Goal: Information Seeking & Learning: Learn about a topic

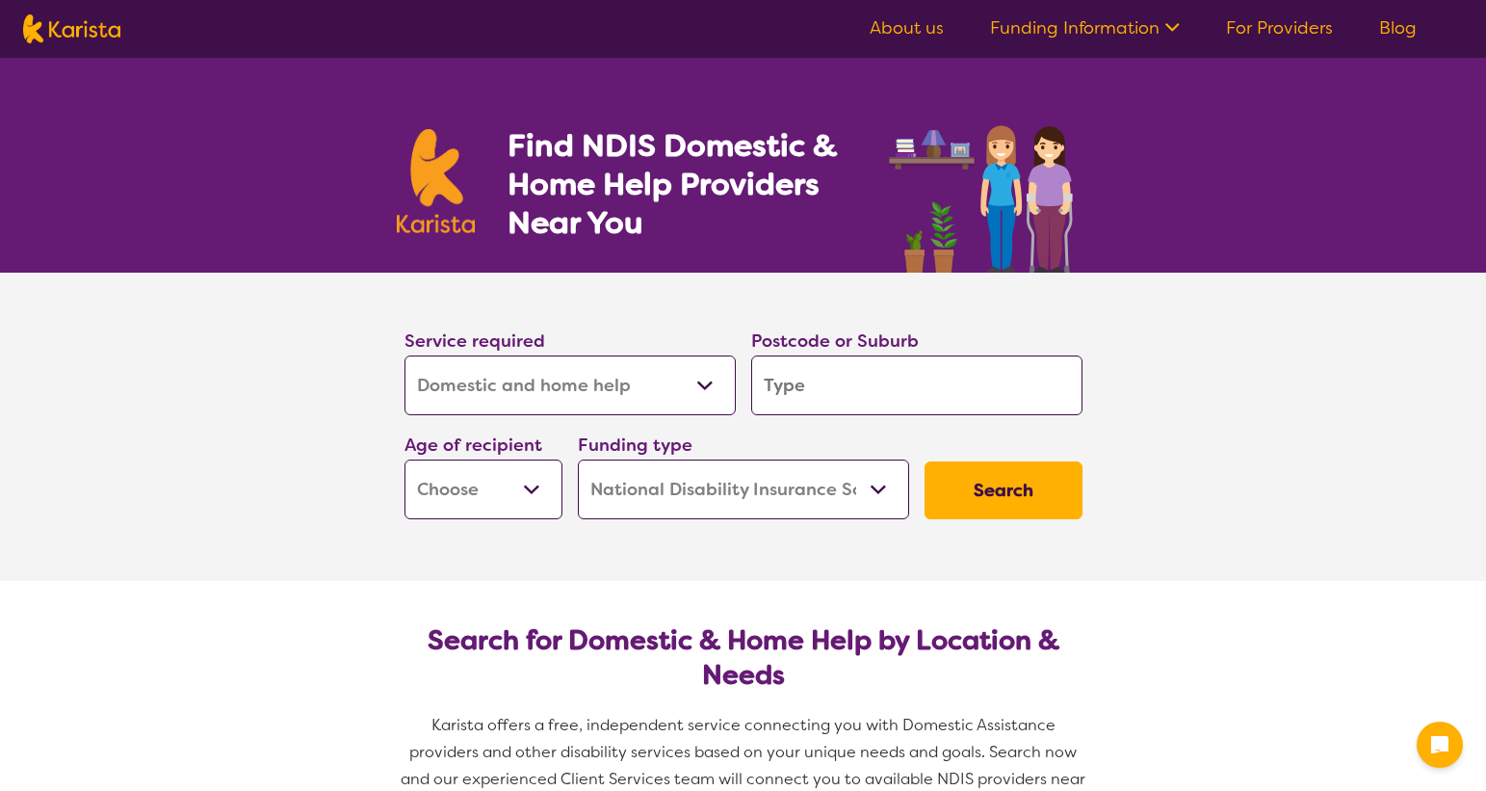
select select "Domestic and home help"
select select "NDIS"
select select "Domestic and home help"
select select "NDIS"
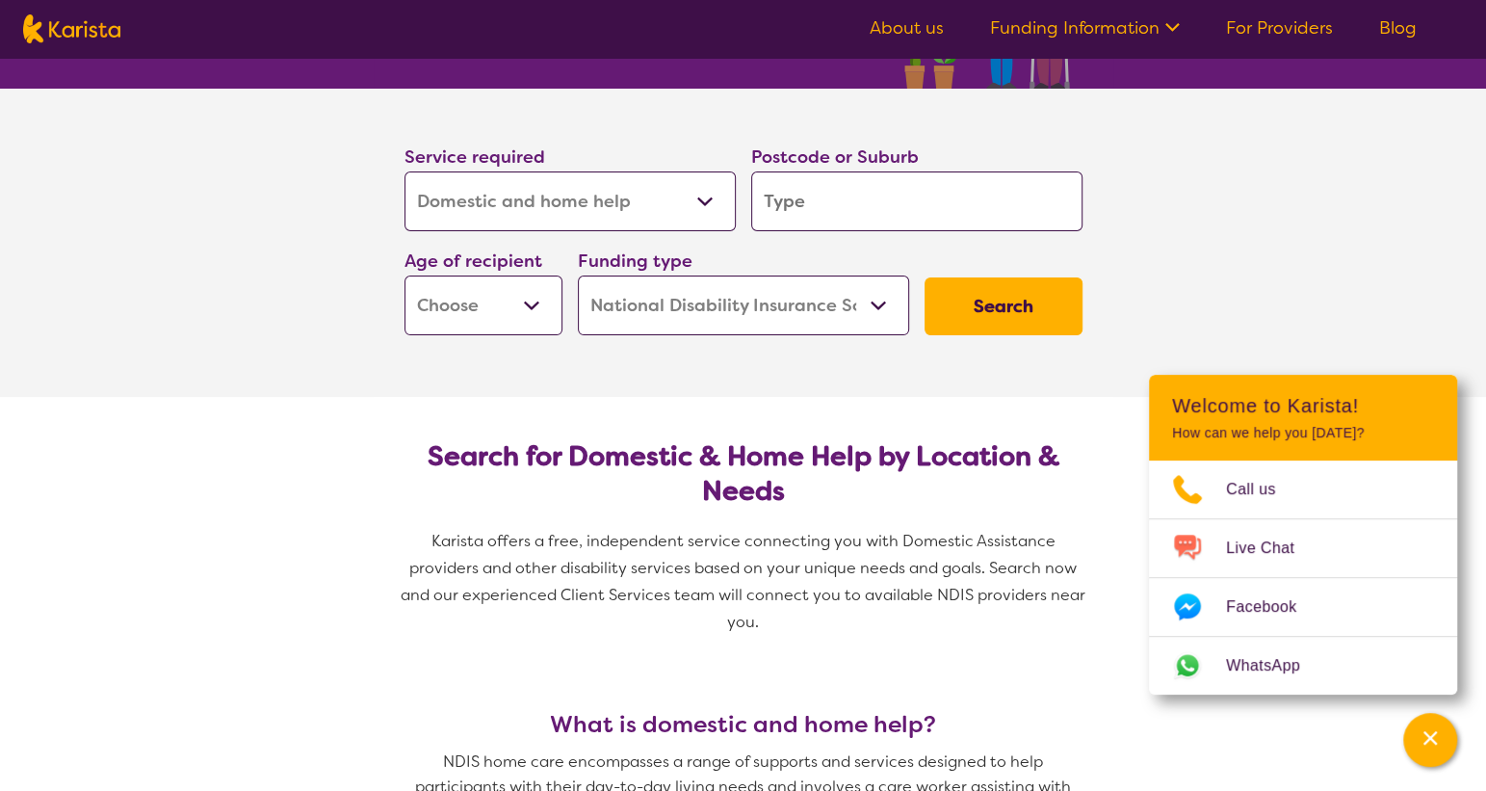
scroll to position [174, 0]
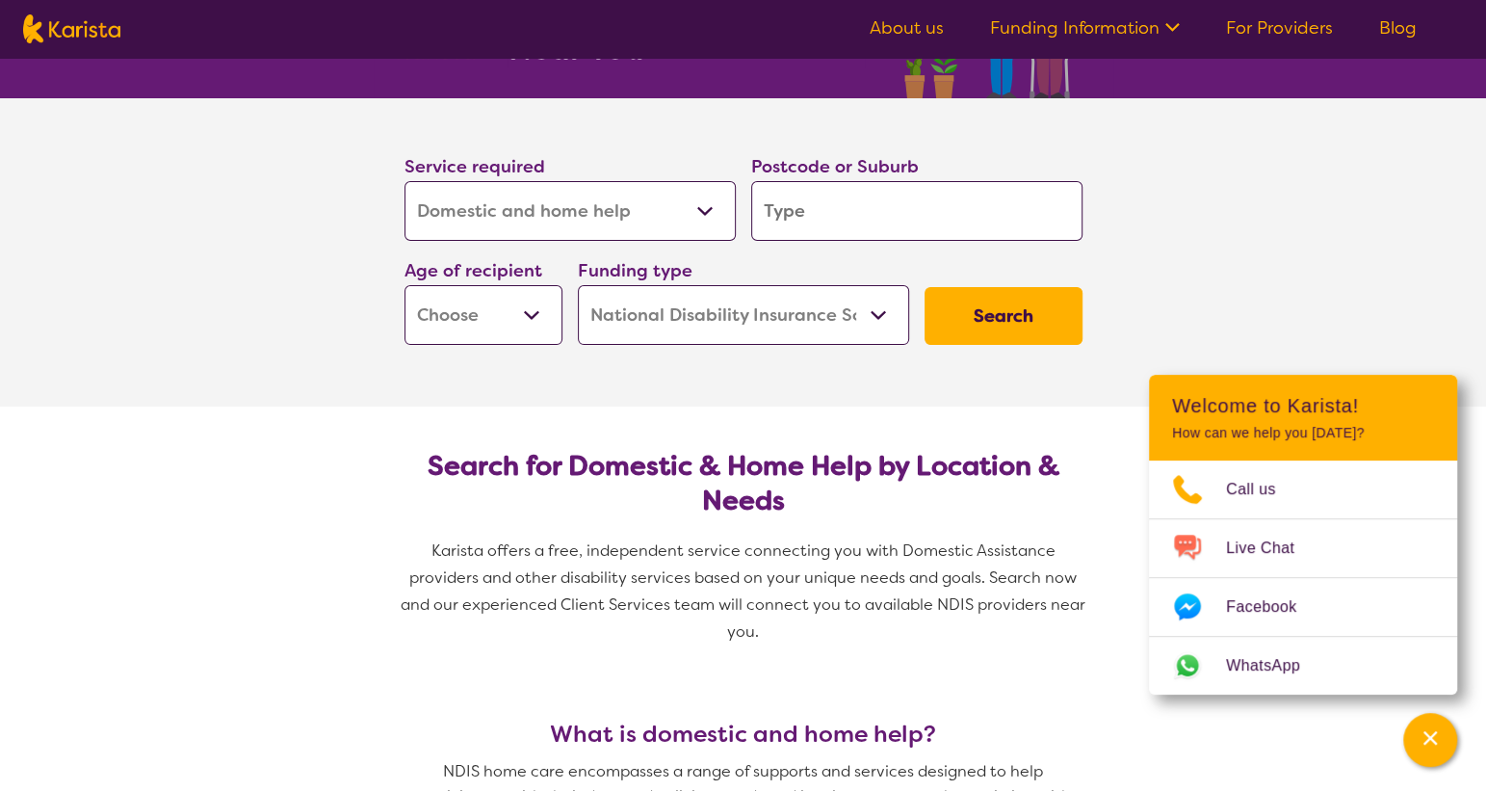
click at [785, 320] on select "Home Care Package (HCP) National Disability Insurance Scheme (NDIS) I don't know" at bounding box center [743, 315] width 331 height 60
click at [442, 318] on select "Early Childhood - 0 to 9 Child - 10 to 11 Adolescent - 12 to 17 Adult - 18 to 6…" at bounding box center [484, 315] width 158 height 60
select select "AG"
click at [405, 289] on select "Early Childhood - 0 to 9 Child - 10 to 11 Adolescent - 12 to 17 Adult - 18 to 6…" at bounding box center [484, 315] width 158 height 60
select select "AG"
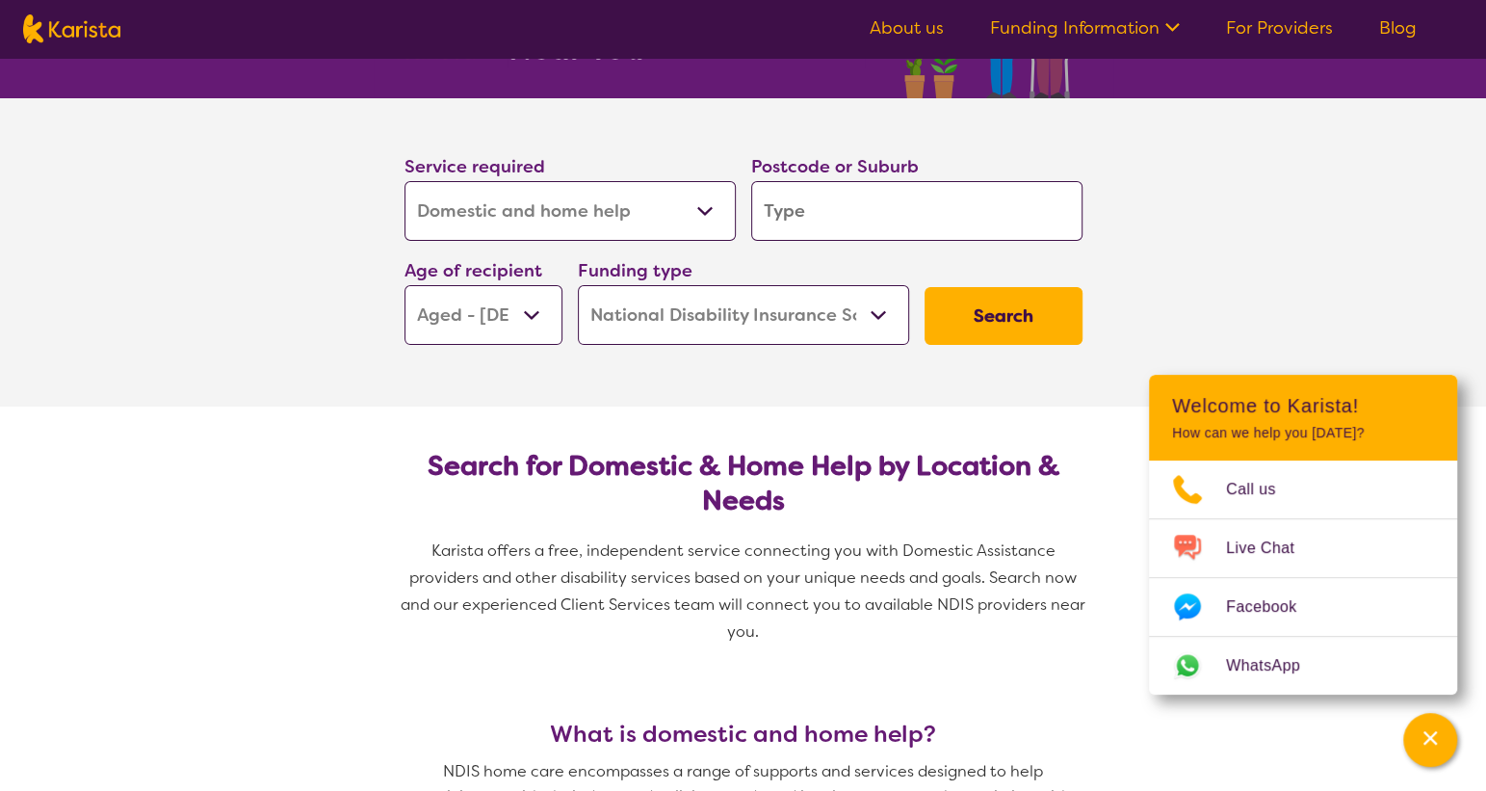
click at [1025, 316] on button "Search" at bounding box center [1004, 316] width 158 height 58
click at [890, 193] on input "search" at bounding box center [916, 211] width 331 height 60
type input "J"
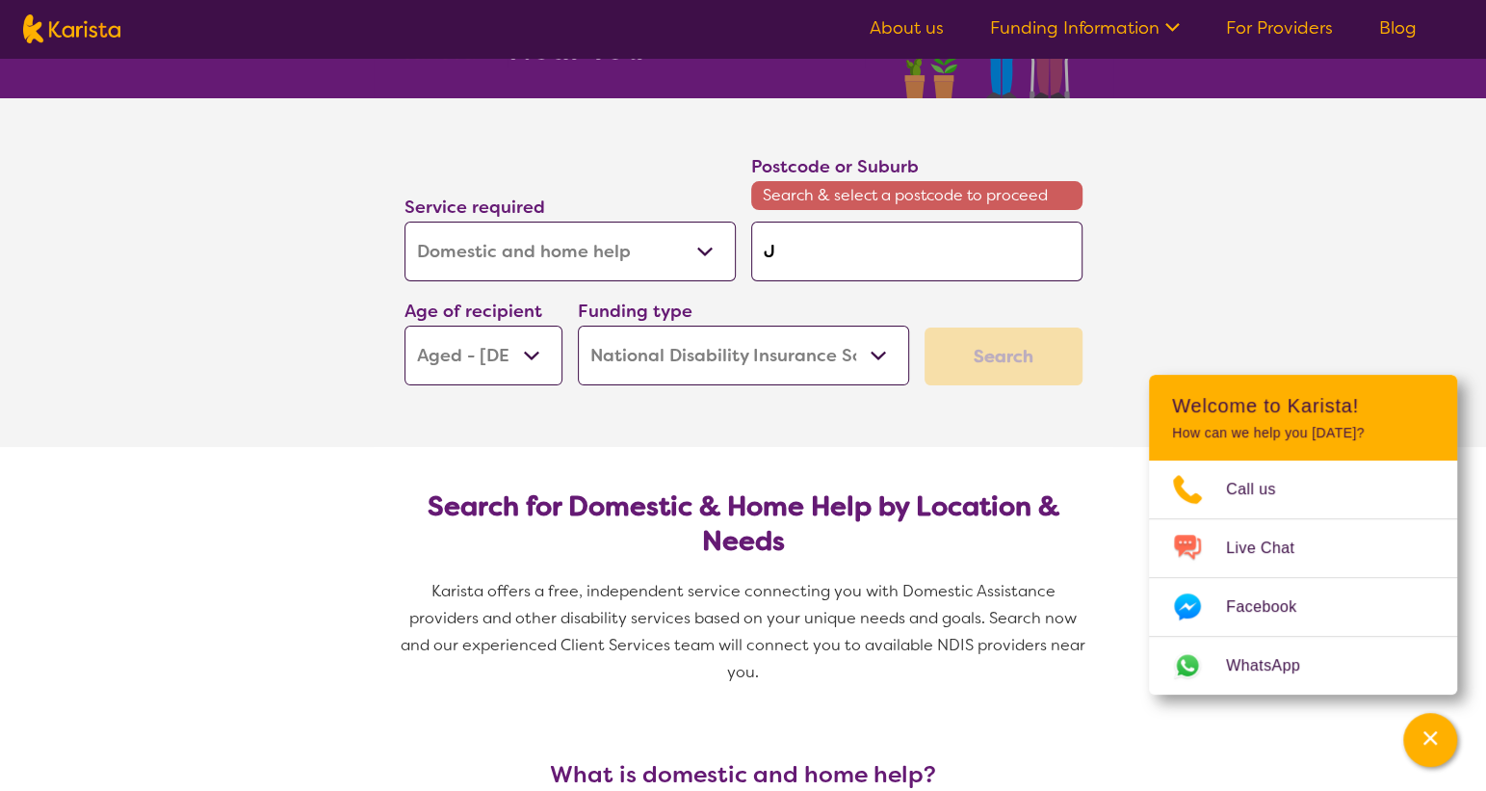
type input "Je"
type input "Jer"
type input "Jera"
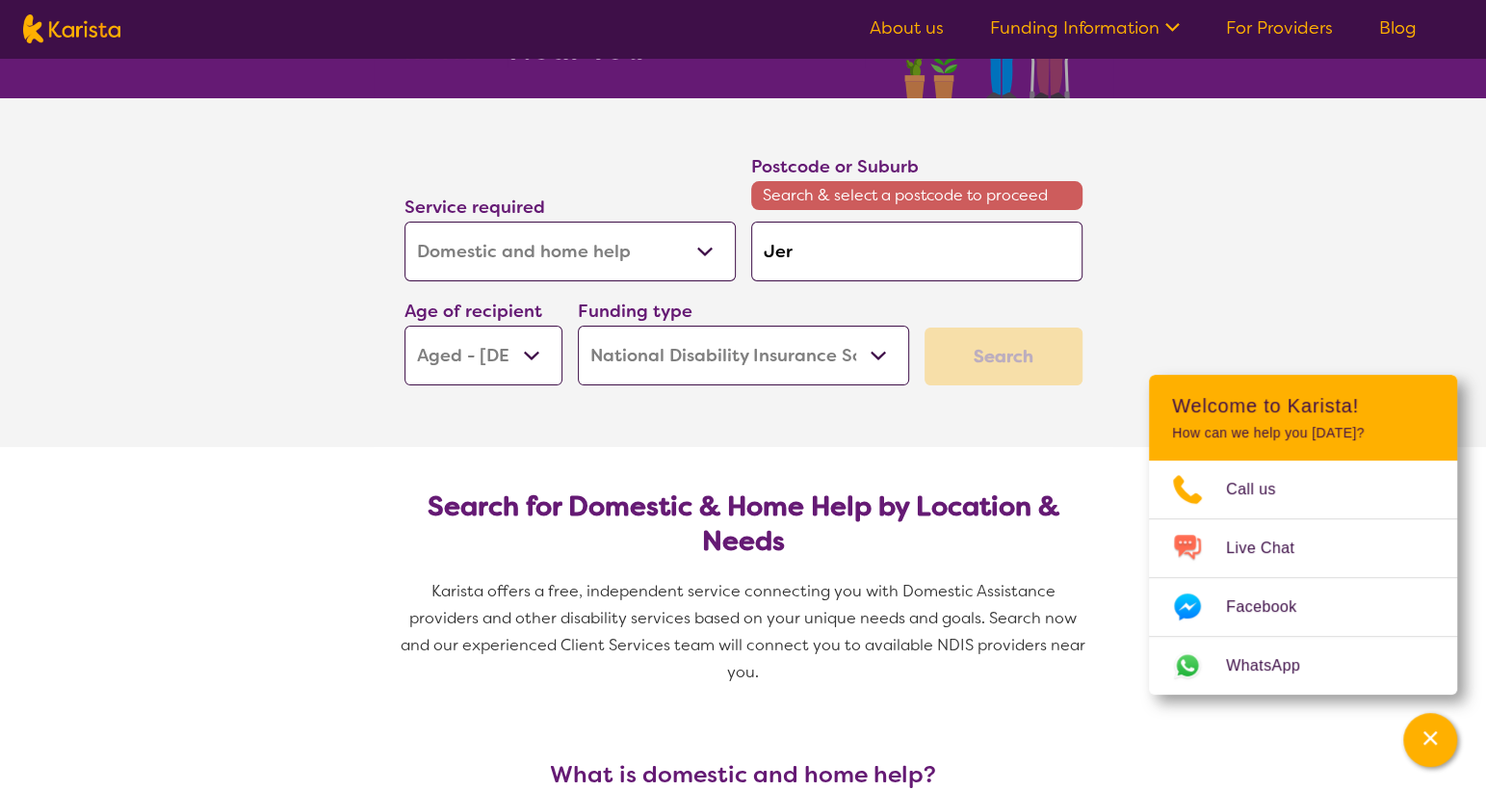
type input "Jera"
type input "[PERSON_NAME]"
type input "Jeramb"
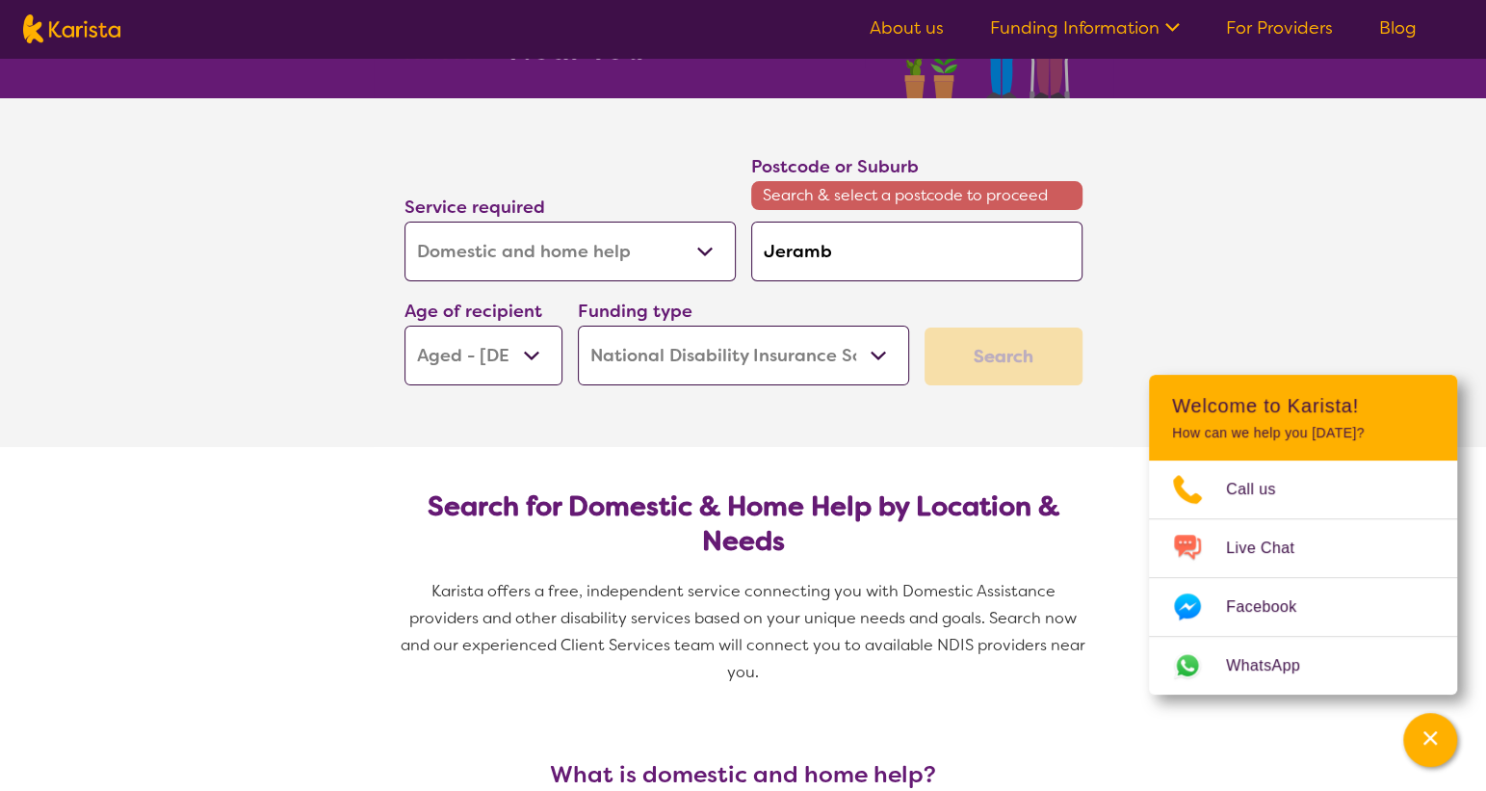
type input "Jerambo"
type input "Jerambom"
type input "Jerambomb"
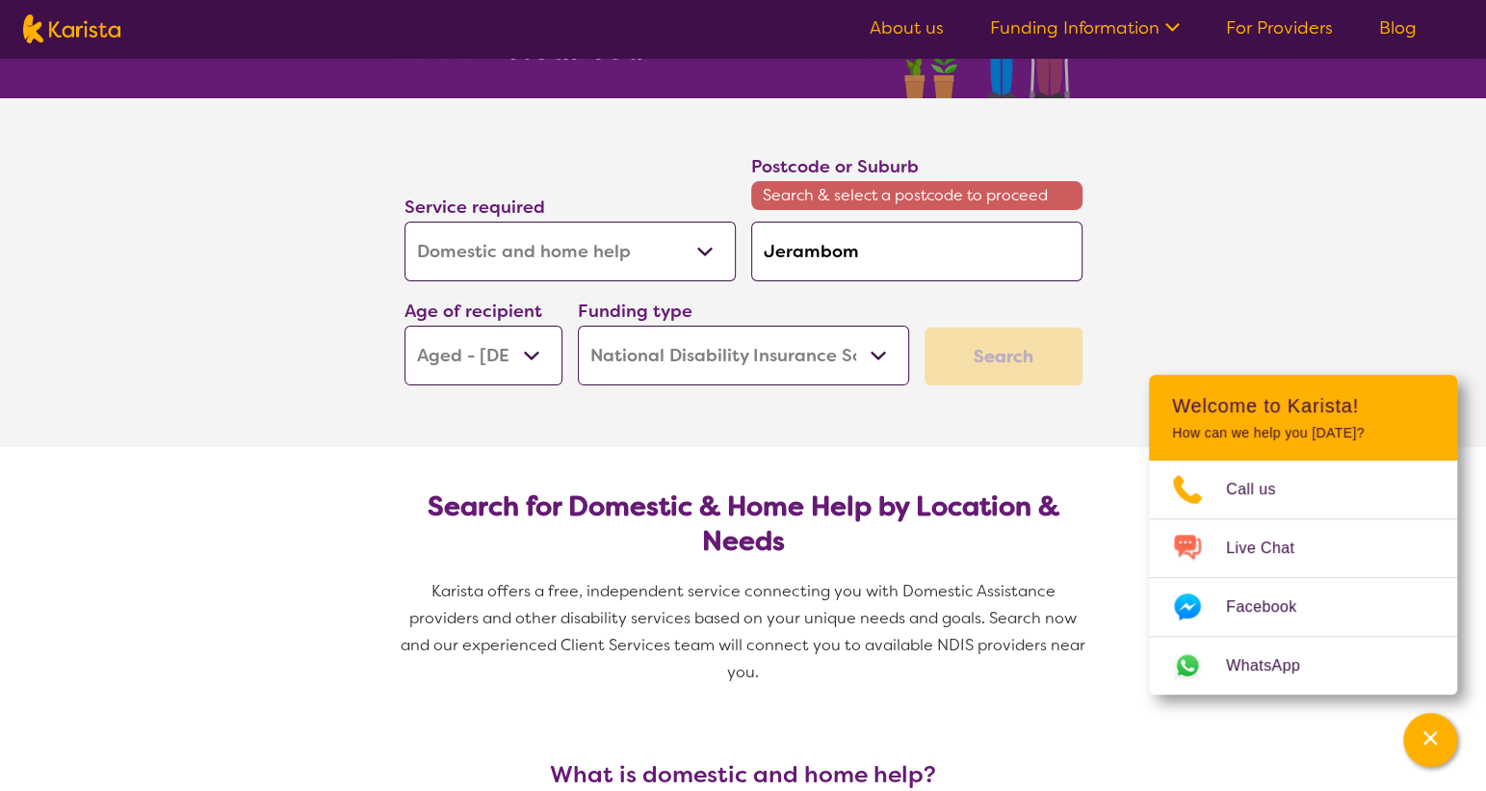
type input "Jerambomb"
type input "Jerambombe"
type input "Jerambomber"
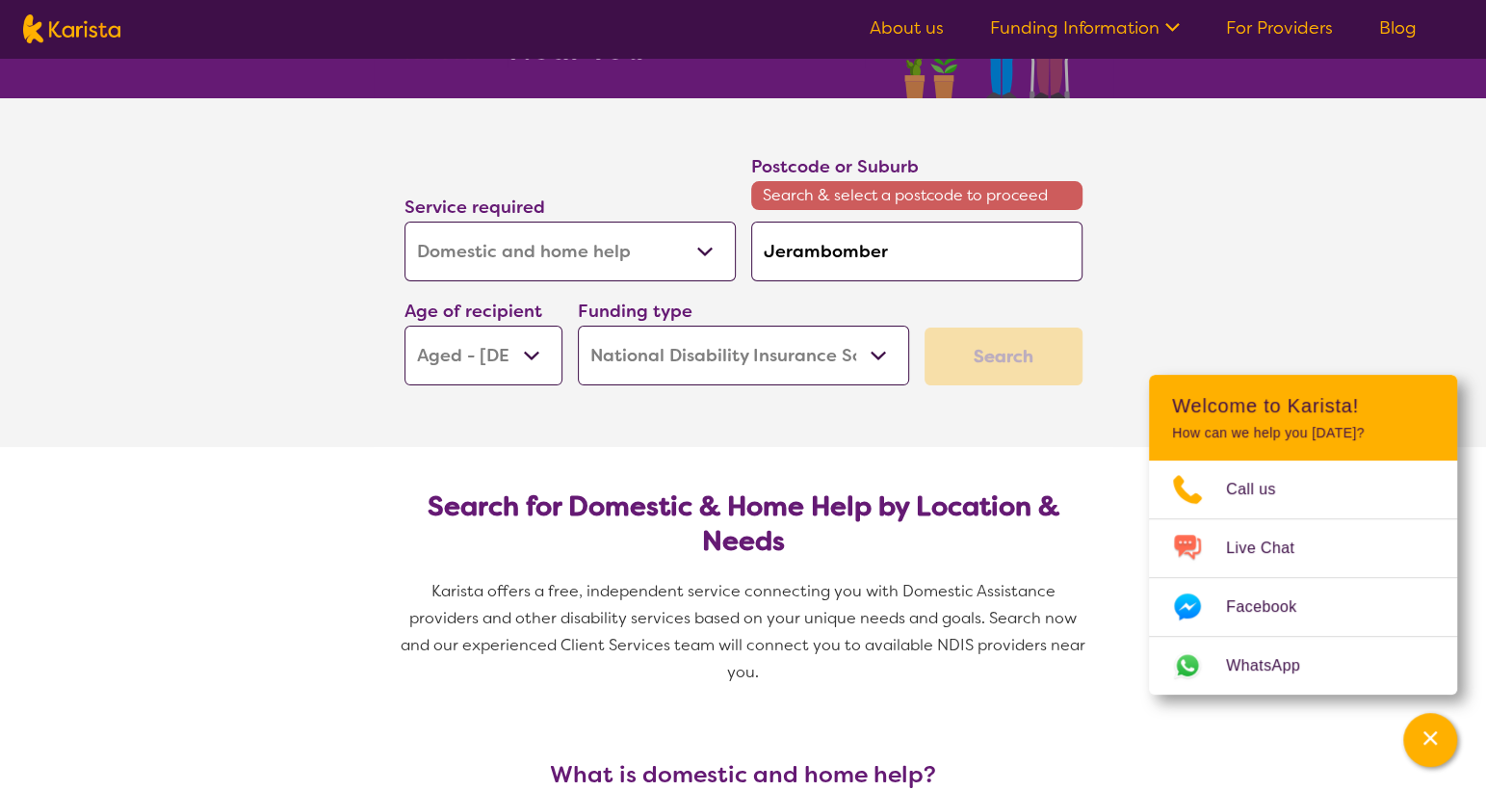
type input "Jerambomberr"
type input "Jerambomberra"
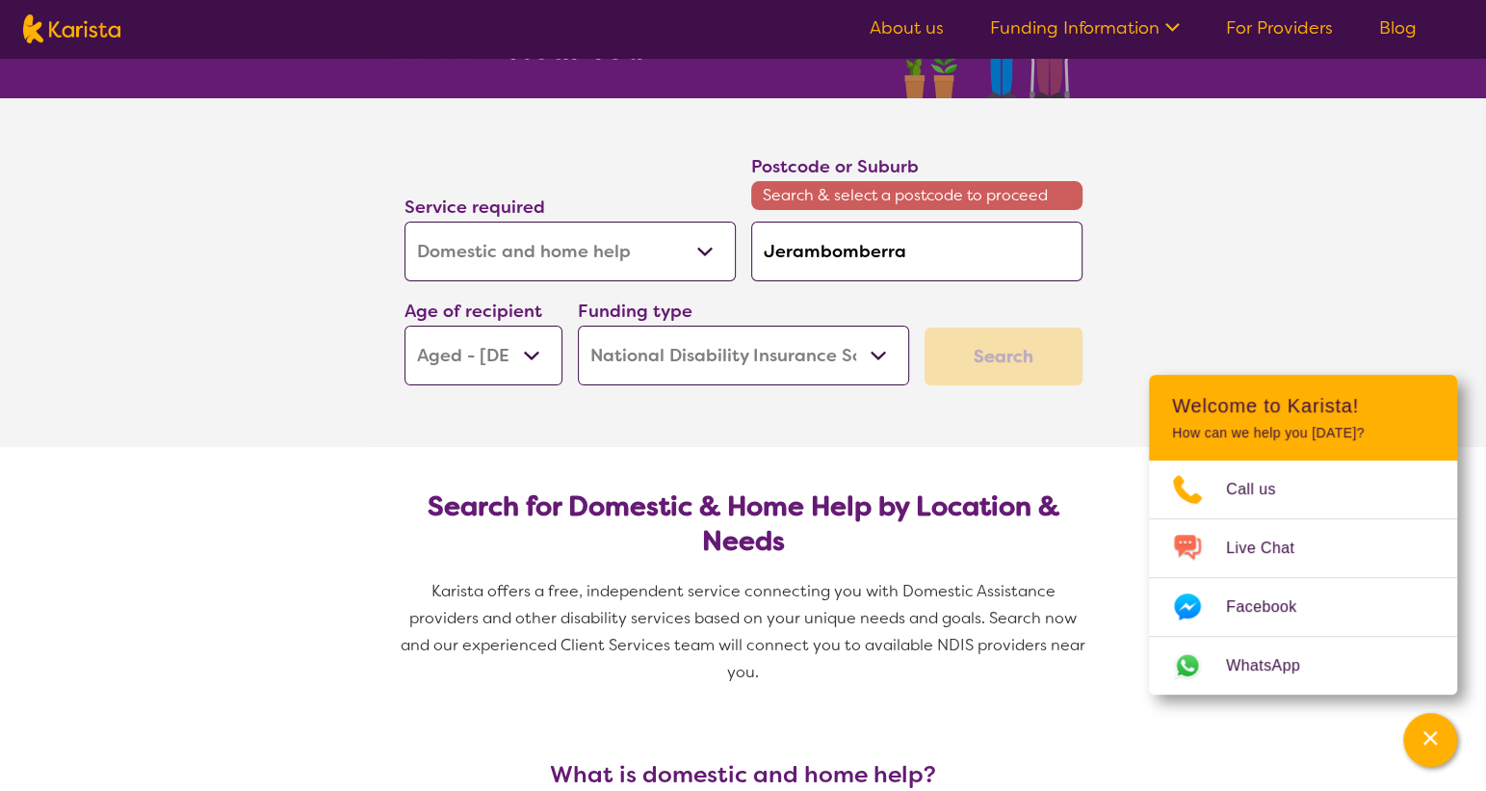
drag, startPoint x: 944, startPoint y: 257, endPoint x: 747, endPoint y: 256, distance: 196.5
click at [747, 256] on div "Postcode or Suburb Search & select a postcode to proceed [GEOGRAPHIC_DATA]" at bounding box center [917, 216] width 347 height 144
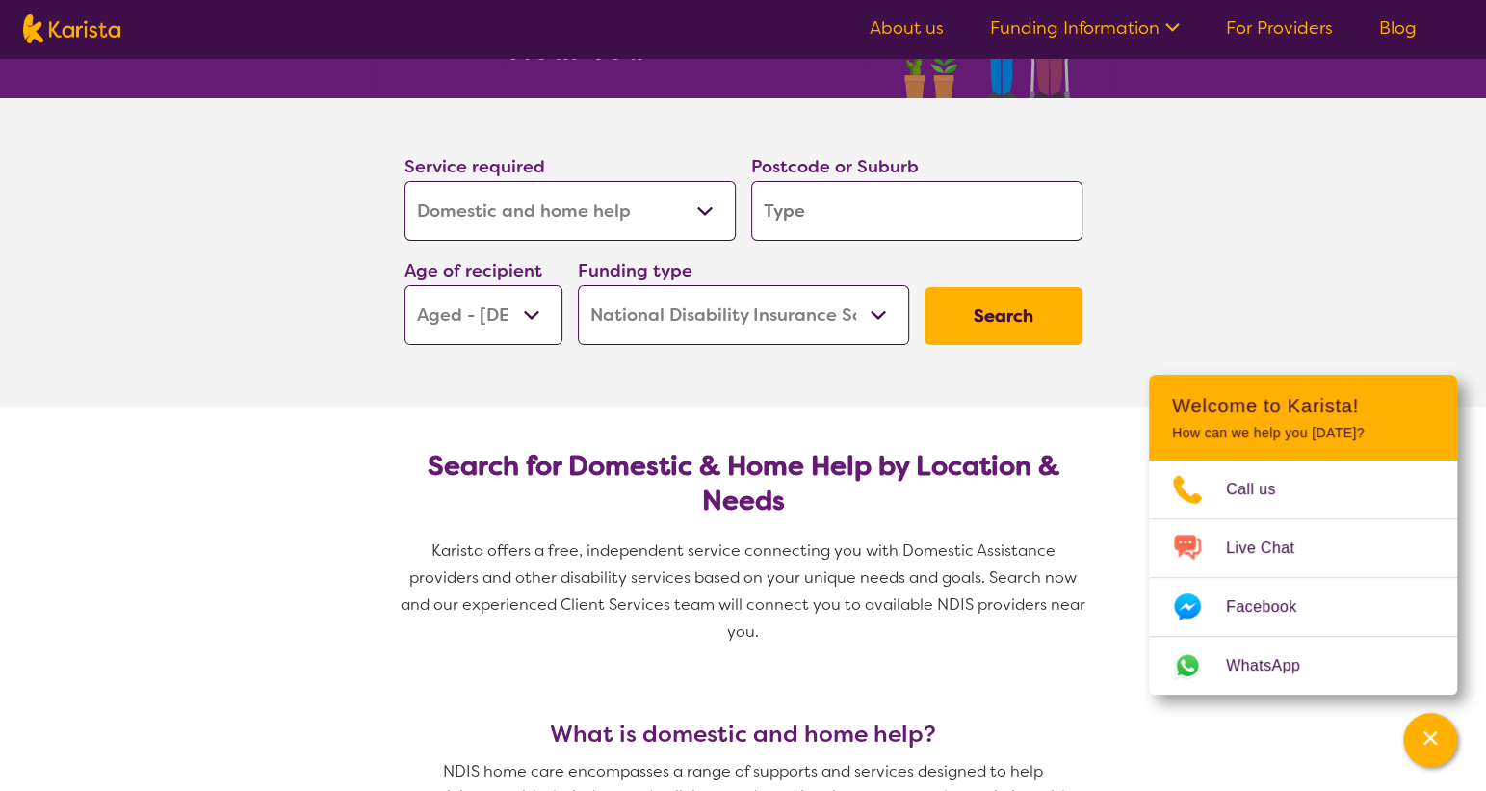
type input "2"
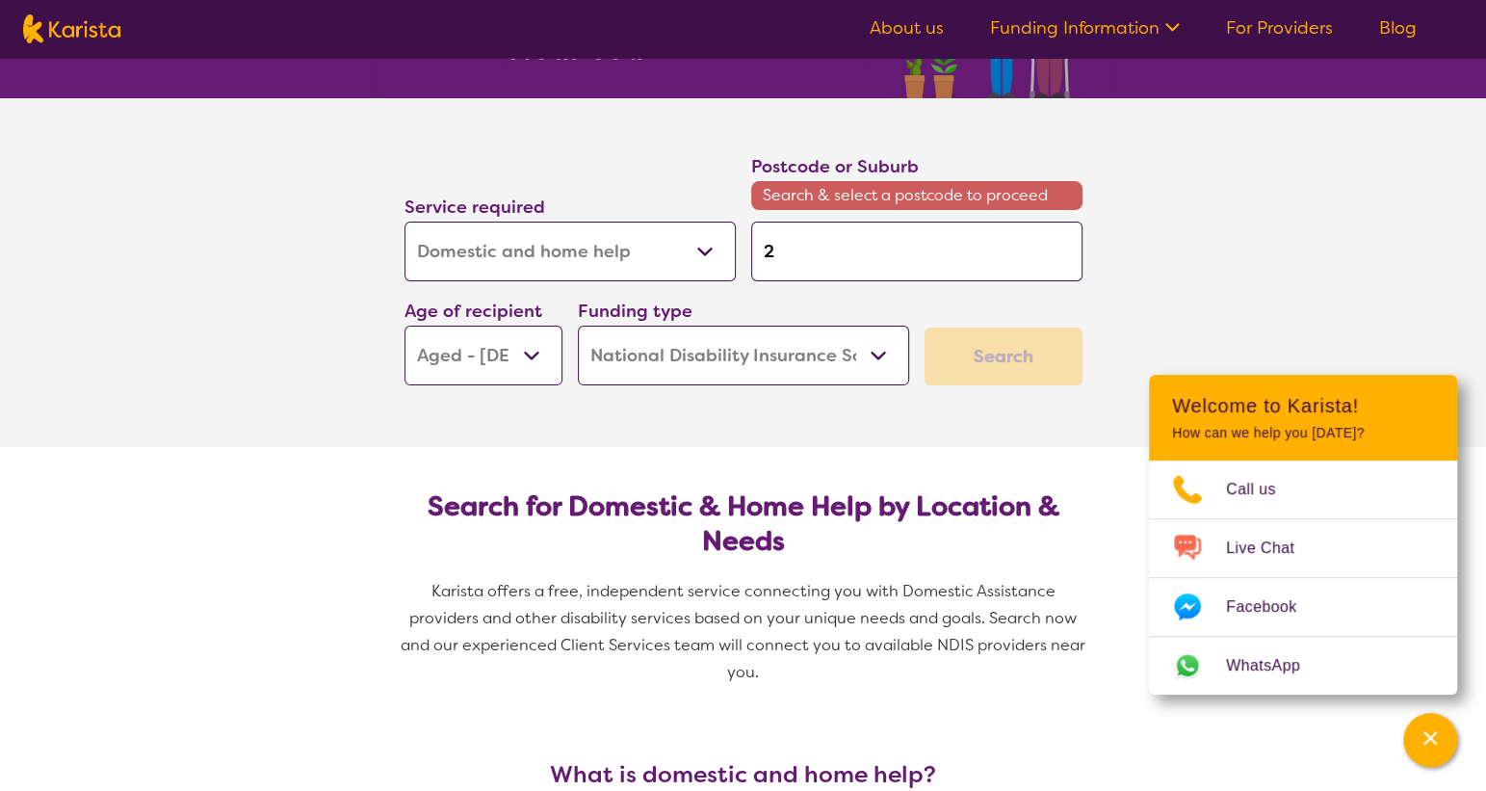
type input "29"
type input "291"
type input "2916"
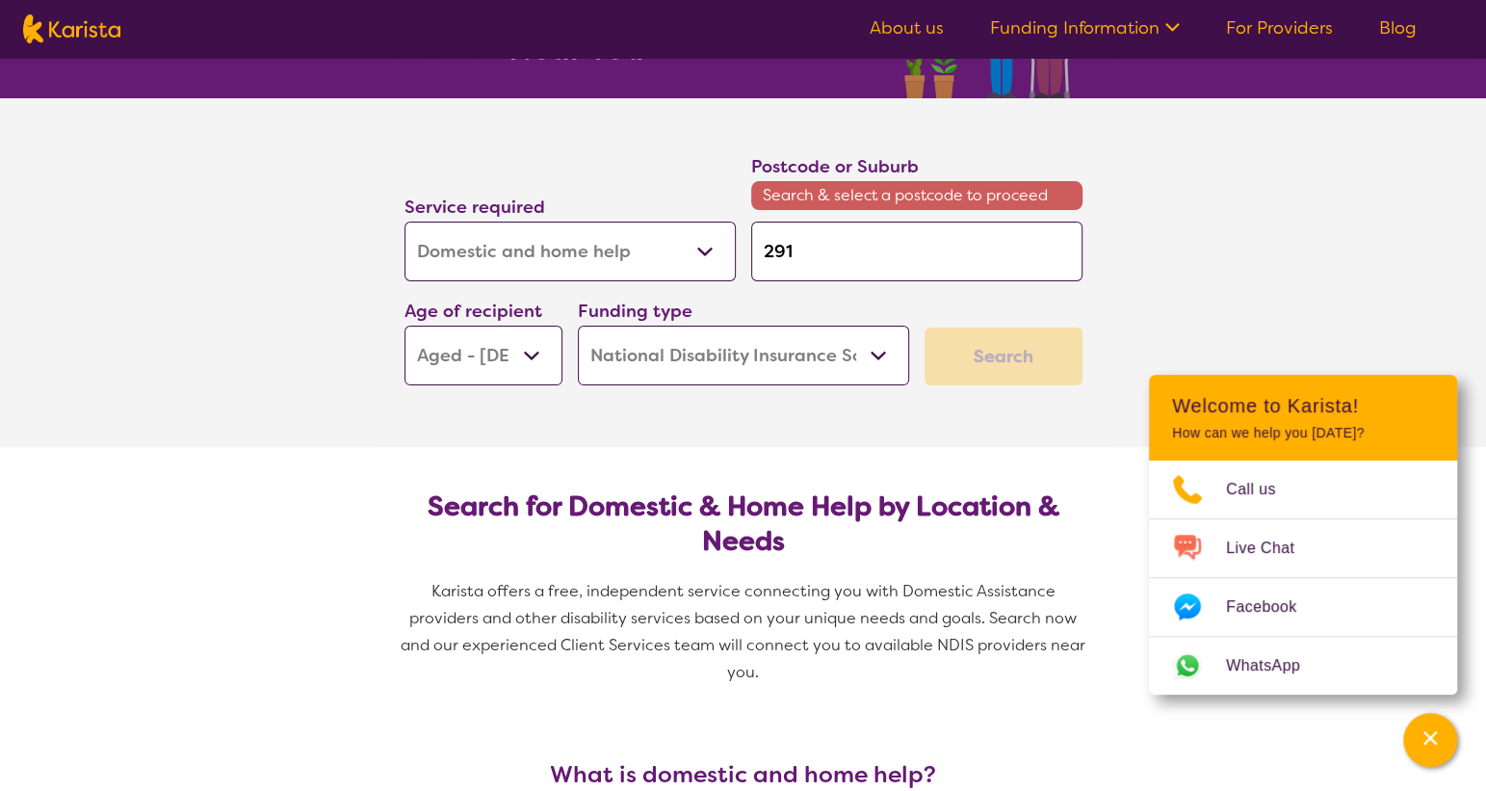
type input "2916"
type input "291"
type input "29"
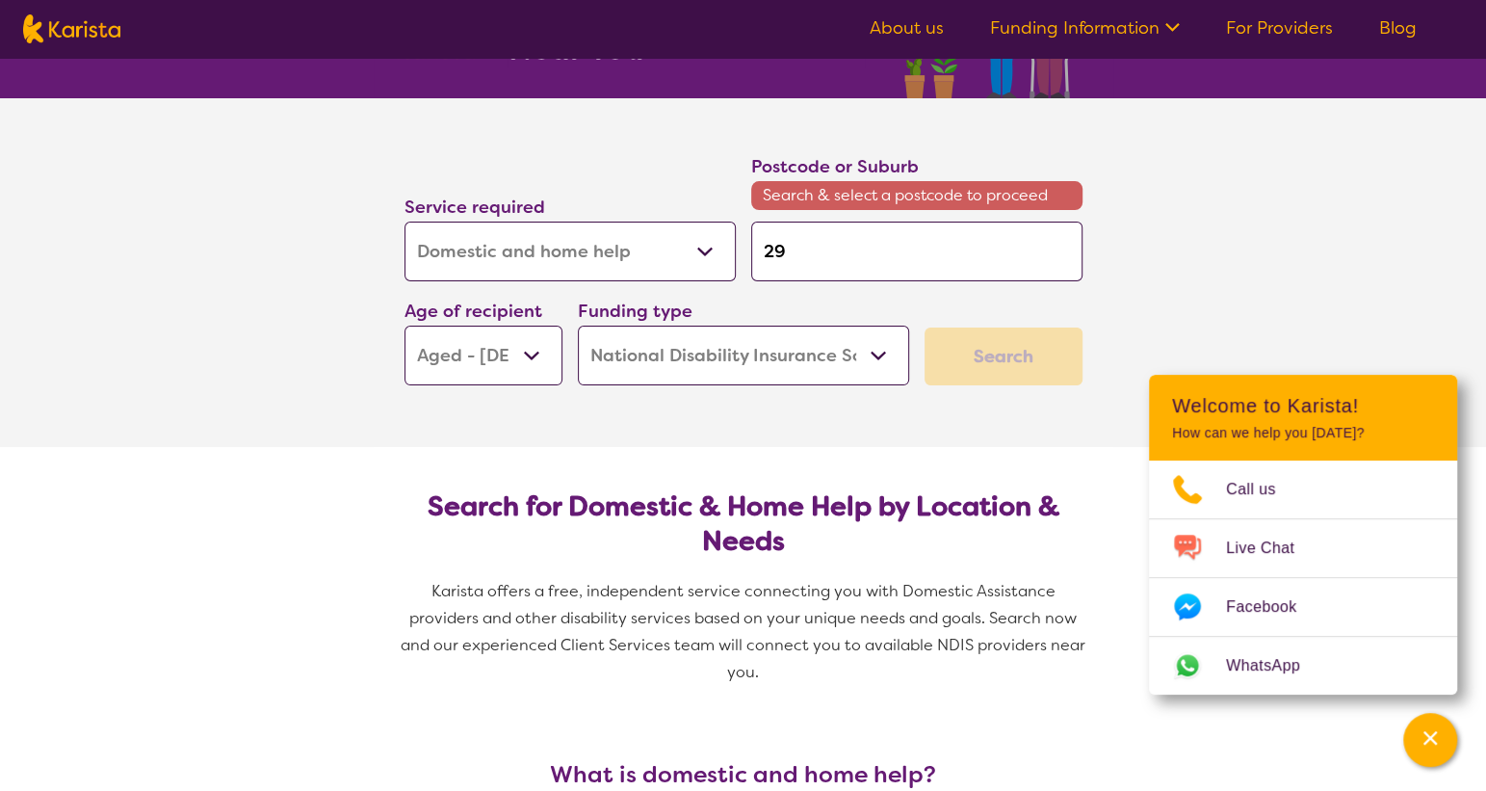
type input "2"
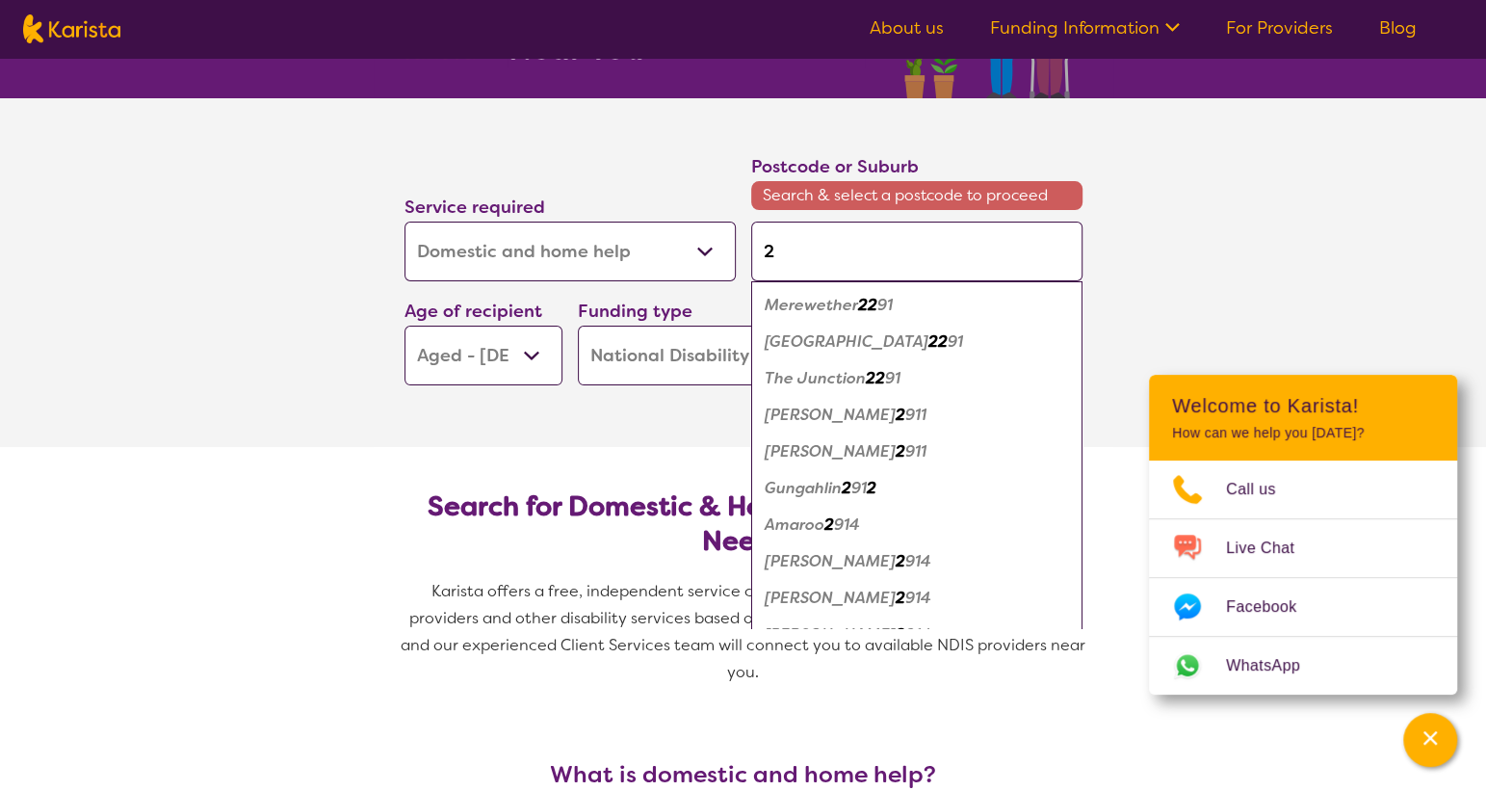
type input "26"
type input "261"
type input "2619"
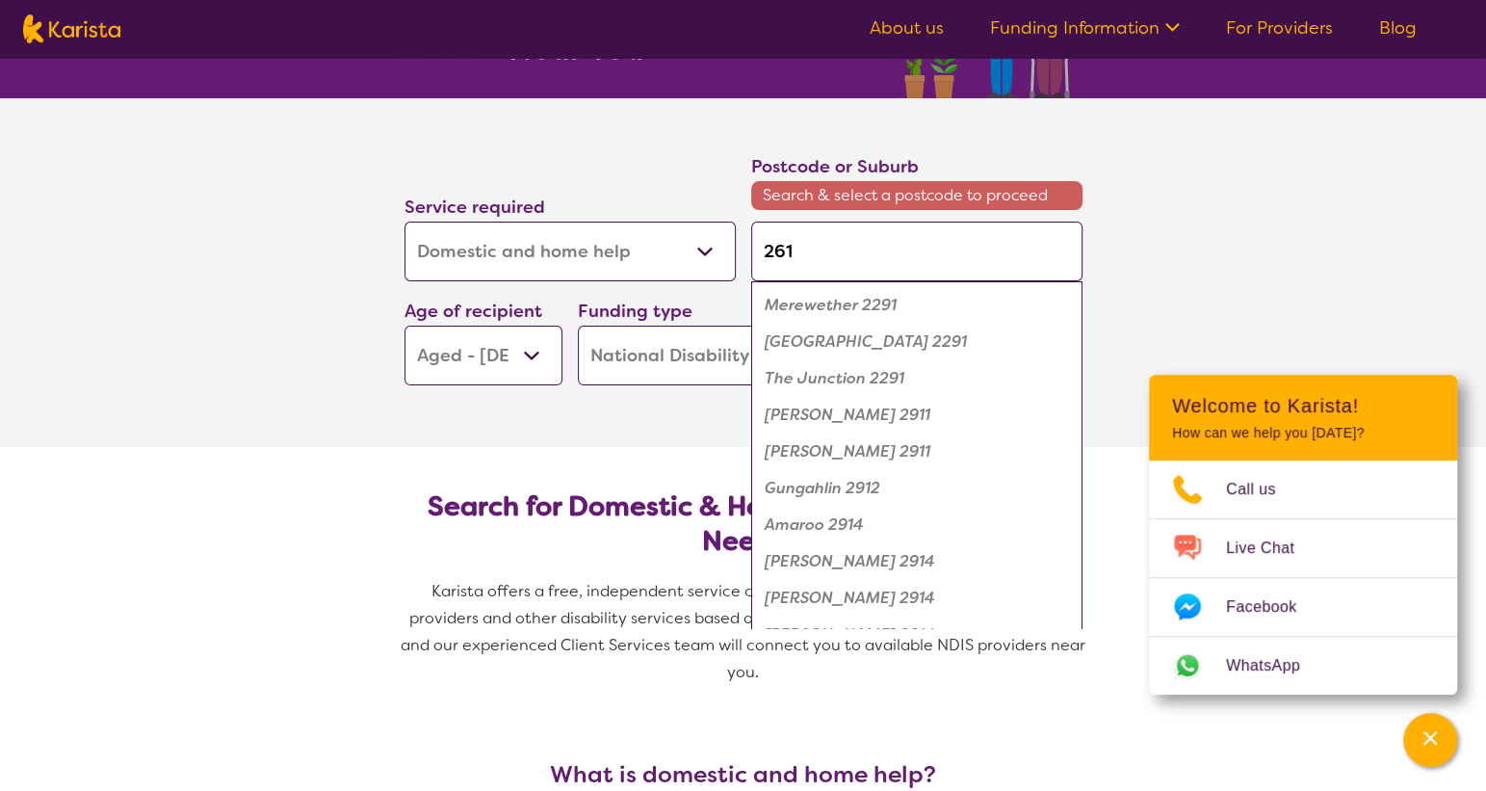
type input "2619"
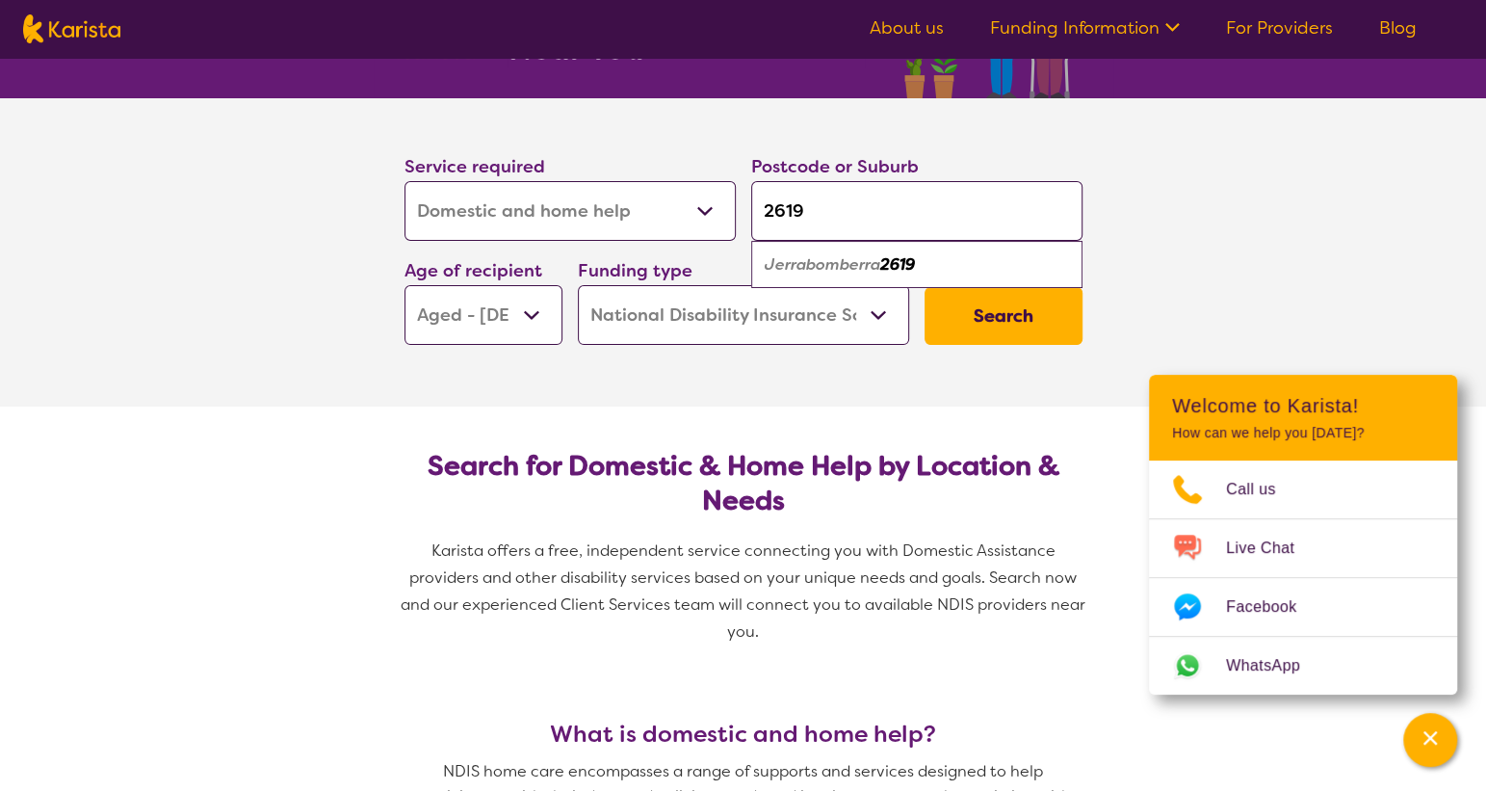
type input "2619"
click at [854, 270] on em "Jerrabomberra" at bounding box center [823, 264] width 116 height 20
click at [1010, 344] on button "Search" at bounding box center [1004, 316] width 158 height 58
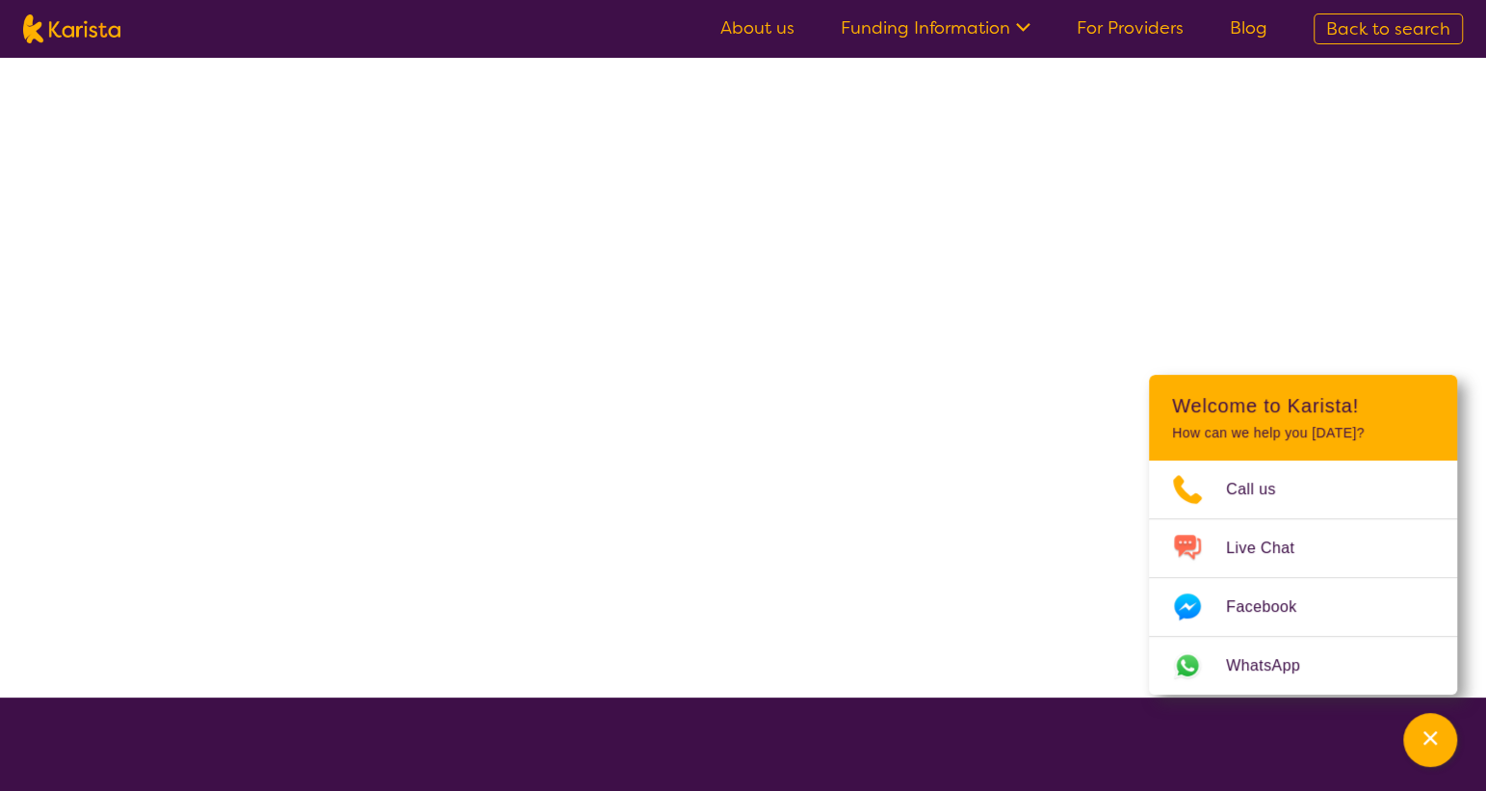
select select "Domestic and home help"
select select "AG"
select select "NDIS"
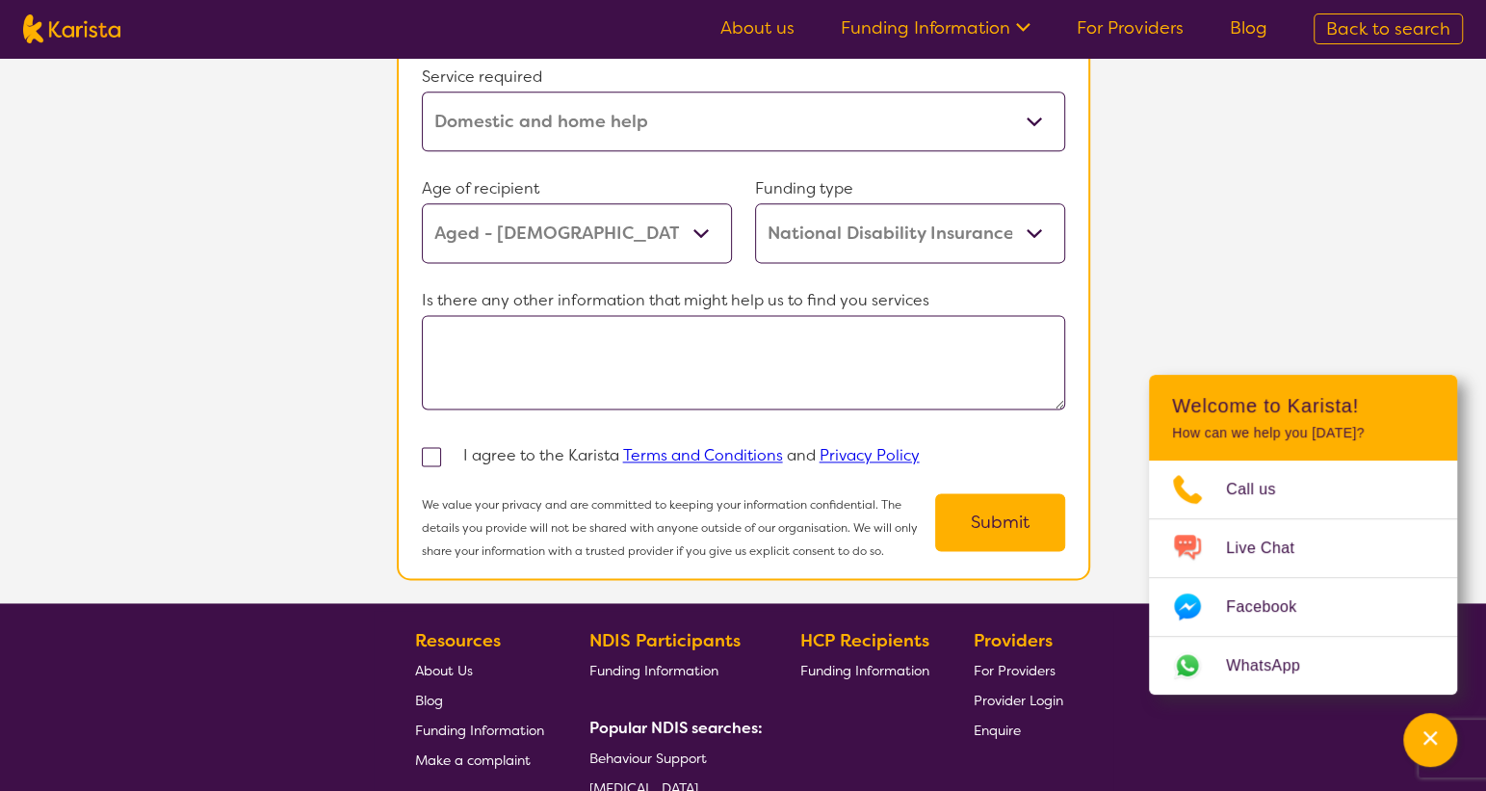
scroll to position [2013, 0]
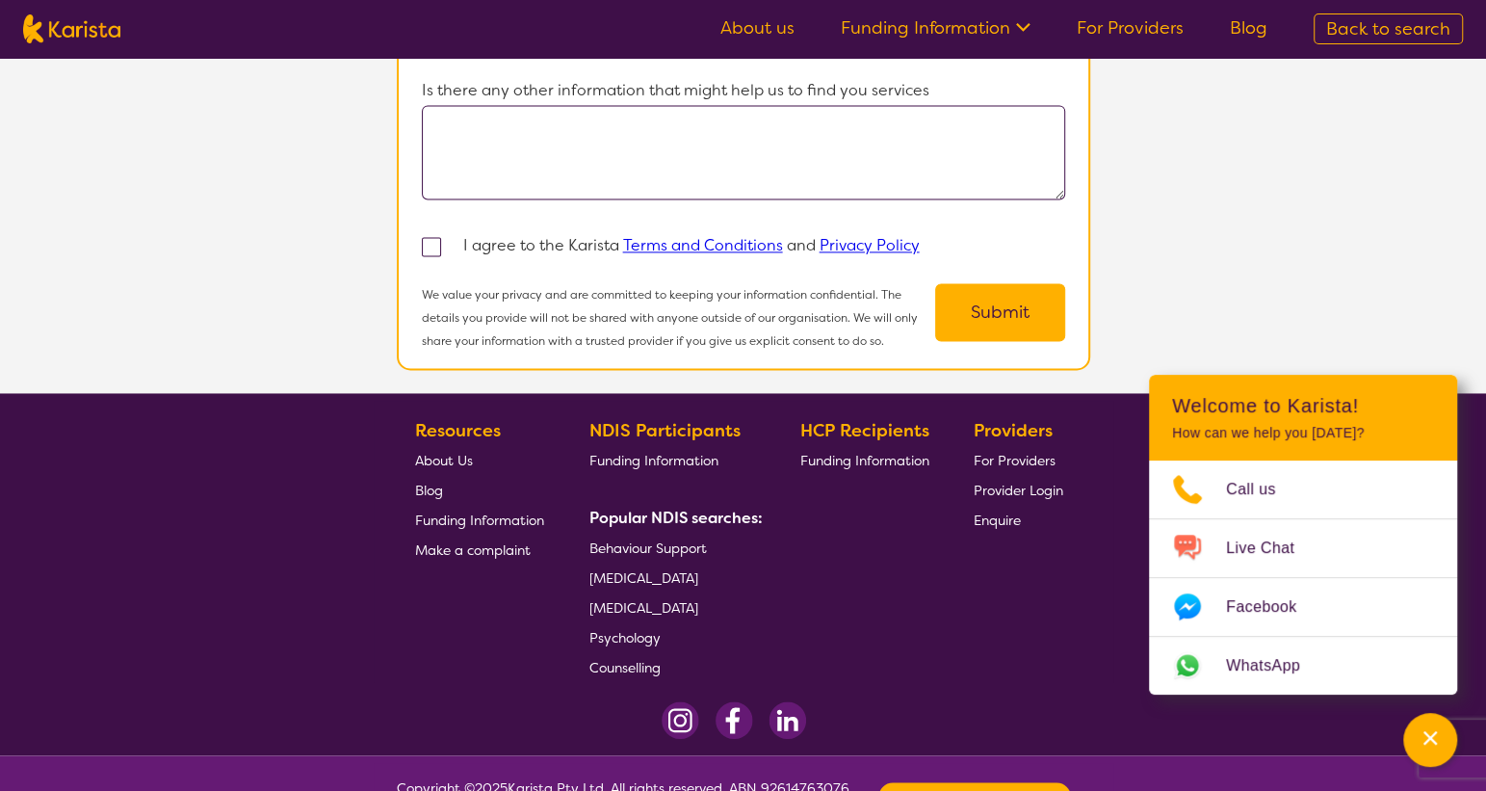
select select "Domestic and home help"
select select "AG"
select select "NDIS"
select select "Domestic and home help"
select select "AG"
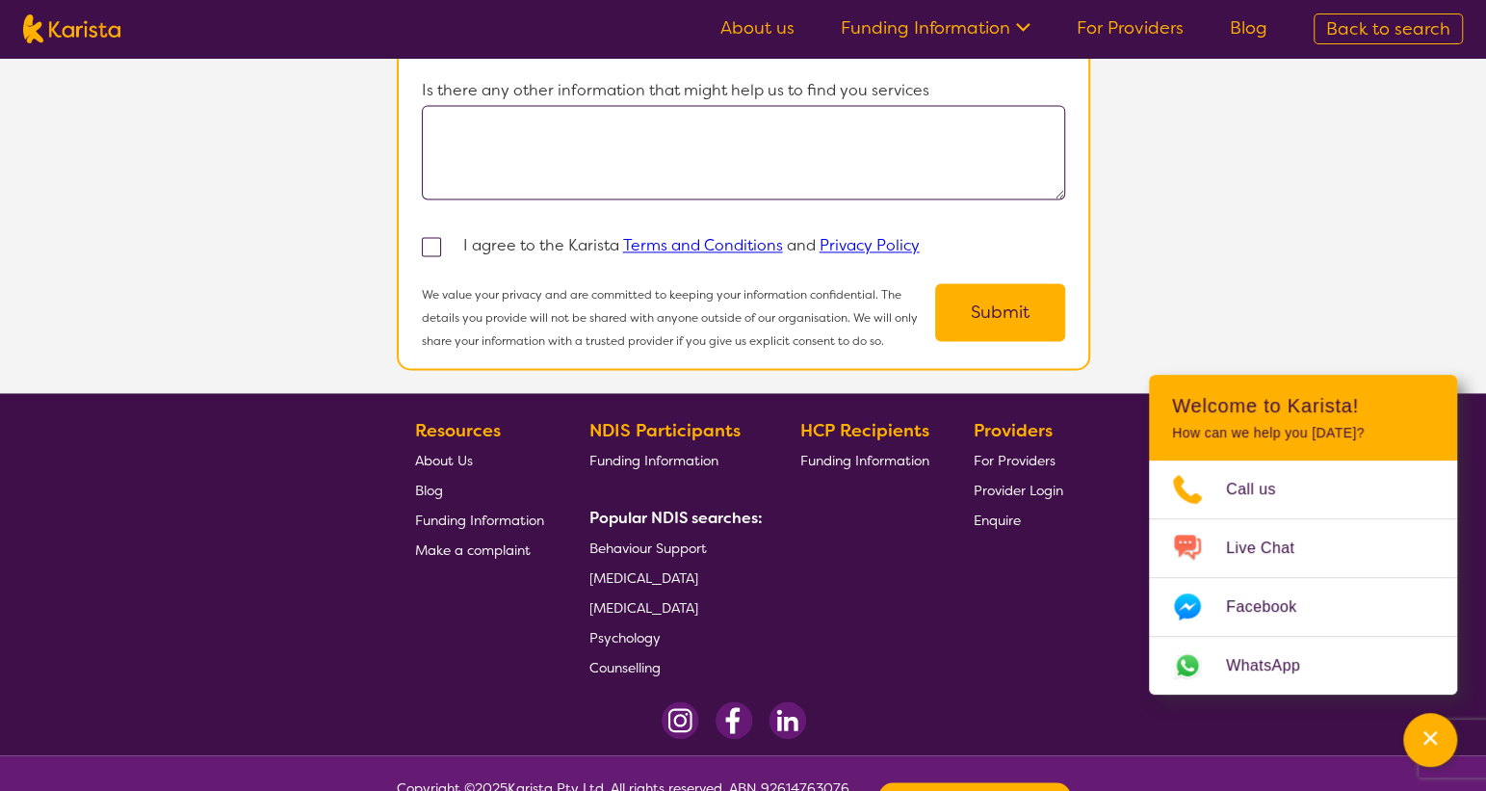
select select "NDIS"
